Goal: Use online tool/utility: Utilize a website feature to perform a specific function

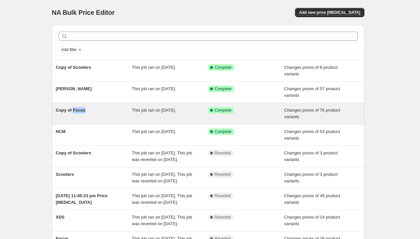
drag, startPoint x: 95, startPoint y: 108, endPoint x: 74, endPoint y: 110, distance: 20.8
click at [74, 110] on div "Copy of Focus" at bounding box center [94, 113] width 76 height 13
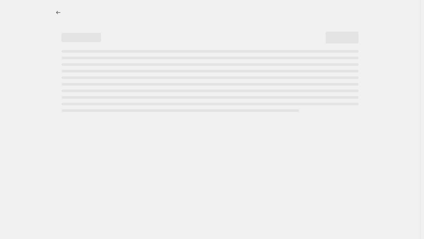
select select "tag"
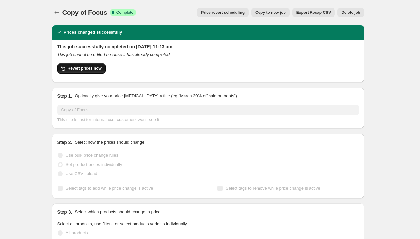
click at [83, 67] on span "Revert prices now" at bounding box center [85, 68] width 34 height 5
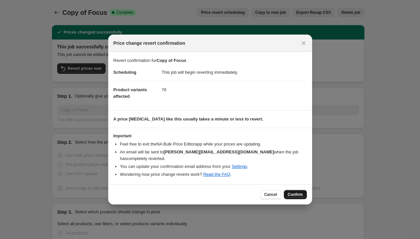
click at [291, 192] on span "Confirm" at bounding box center [295, 194] width 15 height 5
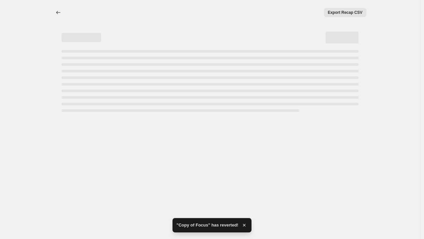
select select "tag"
